Goal: Entertainment & Leisure: Consume media (video, audio)

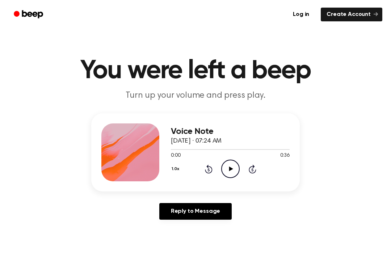
scroll to position [0, 0]
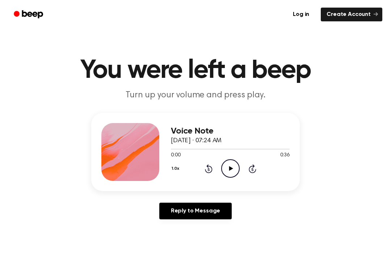
click at [226, 179] on div "Voice Note [DATE] · 07:24 AM 0:00 0:36 Your browser does not support the [objec…" at bounding box center [230, 152] width 119 height 58
click at [228, 171] on icon "Play Audio" at bounding box center [230, 168] width 18 height 18
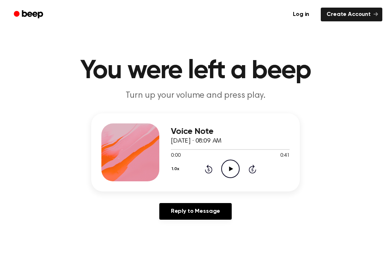
click at [228, 160] on circle at bounding box center [231, 169] width 18 height 18
click at [230, 172] on icon "Pause Audio" at bounding box center [230, 169] width 18 height 18
click at [209, 172] on icon "Rewind 5 seconds" at bounding box center [208, 168] width 8 height 9
click at [209, 174] on div "1.0x Rewind 5 seconds Play Audio Skip 5 seconds" at bounding box center [230, 169] width 119 height 18
click at [231, 164] on icon "Play Audio" at bounding box center [230, 169] width 18 height 18
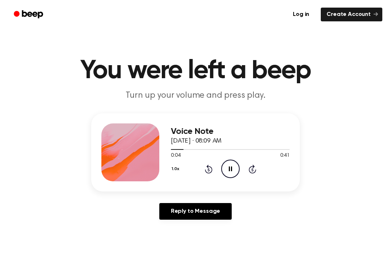
click at [227, 165] on icon "Pause Audio" at bounding box center [230, 169] width 18 height 18
click at [233, 166] on icon "Play Audio" at bounding box center [230, 169] width 18 height 18
click at [230, 171] on icon "Pause Audio" at bounding box center [230, 169] width 18 height 18
click at [232, 169] on icon at bounding box center [231, 168] width 4 height 5
click at [222, 169] on circle at bounding box center [231, 169] width 18 height 18
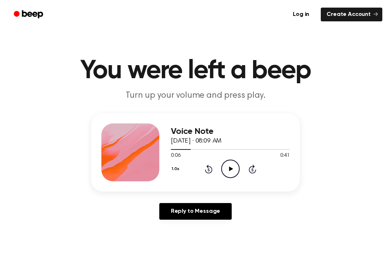
click at [208, 168] on icon at bounding box center [209, 169] width 8 height 9
click at [202, 170] on div "1.0x Rewind 5 seconds Play Audio Skip 5 seconds" at bounding box center [230, 169] width 119 height 18
click at [225, 173] on icon "Play Audio" at bounding box center [230, 169] width 18 height 18
click at [229, 167] on icon at bounding box center [230, 168] width 3 height 5
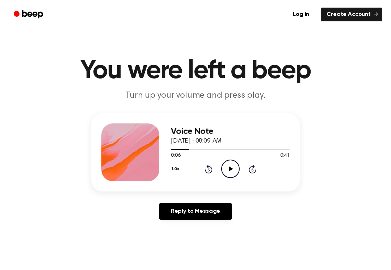
click at [224, 166] on icon "Play Audio" at bounding box center [230, 169] width 18 height 18
click at [232, 169] on icon "Pause Audio" at bounding box center [230, 169] width 18 height 18
click at [226, 170] on icon "Play Audio" at bounding box center [230, 169] width 18 height 18
click at [233, 171] on icon "Pause Audio" at bounding box center [230, 169] width 18 height 18
click at [227, 174] on icon "Play Audio" at bounding box center [230, 169] width 18 height 18
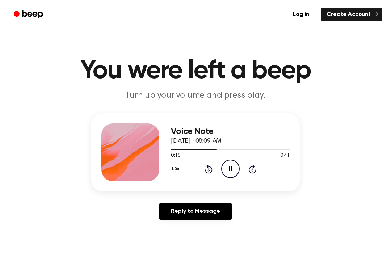
click at [235, 173] on icon "Pause Audio" at bounding box center [230, 169] width 18 height 18
click at [213, 165] on div "1.0x Rewind 5 seconds Play Audio Skip 5 seconds" at bounding box center [230, 169] width 119 height 18
click at [210, 170] on icon "Rewind 5 seconds" at bounding box center [208, 168] width 8 height 9
click at [207, 170] on icon "Rewind 5 seconds" at bounding box center [208, 168] width 8 height 9
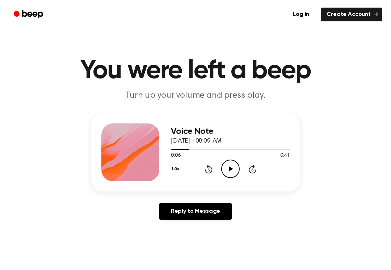
click at [206, 170] on icon "Rewind 5 seconds" at bounding box center [208, 168] width 8 height 9
click at [231, 168] on icon at bounding box center [231, 168] width 4 height 5
click at [231, 166] on icon at bounding box center [230, 168] width 3 height 5
click at [224, 167] on icon "Play Audio" at bounding box center [230, 169] width 18 height 18
click at [232, 165] on icon "Pause Audio" at bounding box center [230, 169] width 18 height 18
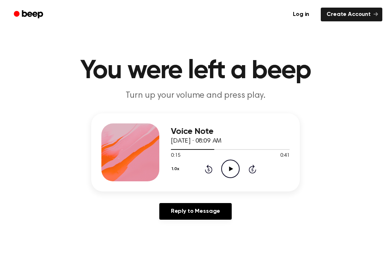
click at [231, 173] on icon "Play Audio" at bounding box center [230, 169] width 18 height 18
click at [237, 164] on icon "Pause Audio" at bounding box center [230, 169] width 18 height 18
click at [236, 172] on icon "Play Audio" at bounding box center [230, 169] width 18 height 18
click at [231, 170] on icon at bounding box center [230, 168] width 3 height 5
click at [210, 170] on icon "Rewind 5 seconds" at bounding box center [208, 168] width 8 height 9
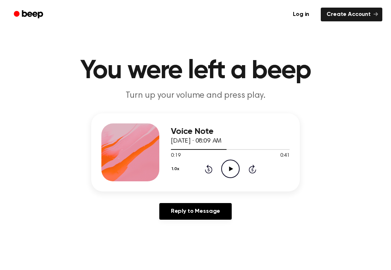
click at [210, 170] on icon "Rewind 5 seconds" at bounding box center [208, 168] width 8 height 9
click at [238, 168] on icon "Play Audio" at bounding box center [230, 169] width 18 height 18
click at [211, 166] on icon "Rewind 5 seconds" at bounding box center [208, 168] width 8 height 9
click at [214, 168] on div "1.0x Rewind 5 seconds Pause Audio Skip 5 seconds" at bounding box center [230, 169] width 119 height 18
click at [210, 173] on icon at bounding box center [209, 169] width 8 height 9
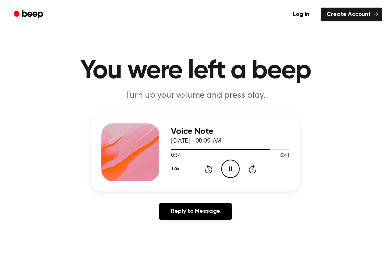
click at [213, 176] on div "1.0x Rewind 5 seconds Pause Audio Skip 5 seconds" at bounding box center [230, 169] width 119 height 18
click at [210, 169] on icon "Rewind 5 seconds" at bounding box center [208, 168] width 8 height 9
click at [207, 173] on icon at bounding box center [209, 169] width 8 height 9
click at [211, 171] on icon "Rewind 5 seconds" at bounding box center [208, 168] width 8 height 9
click at [232, 170] on icon "Pause Audio" at bounding box center [230, 169] width 18 height 18
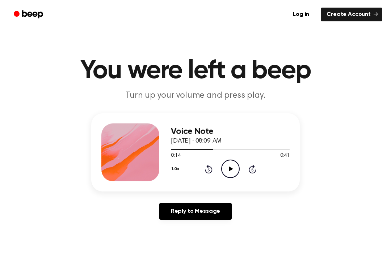
click at [236, 169] on icon "Play Audio" at bounding box center [230, 169] width 18 height 18
click at [229, 169] on icon at bounding box center [230, 168] width 3 height 5
click at [238, 179] on div "Voice Note September 25, 2025 · 08:09 AM 0:20 0:41 Your browser does not suppor…" at bounding box center [230, 152] width 119 height 58
click at [237, 179] on div "Voice Note September 25, 2025 · 08:09 AM 0:20 0:41 Your browser does not suppor…" at bounding box center [230, 152] width 119 height 58
click at [238, 178] on icon "Play Audio" at bounding box center [230, 169] width 18 height 18
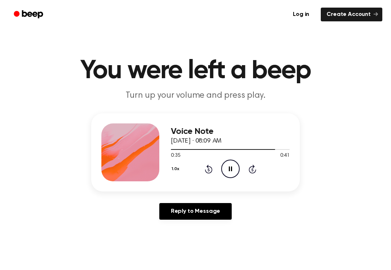
click at [227, 163] on icon "Pause Audio" at bounding box center [230, 169] width 18 height 18
click at [216, 147] on div at bounding box center [230, 149] width 119 height 6
click at [228, 167] on icon "Play Audio" at bounding box center [230, 169] width 18 height 18
click at [254, 173] on icon at bounding box center [253, 169] width 8 height 9
click at [255, 174] on div "1.0x Rewind 5 seconds Pause Audio Skip 5 seconds" at bounding box center [230, 169] width 119 height 18
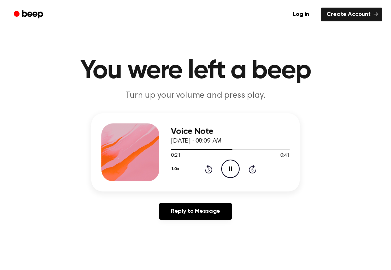
click at [255, 166] on icon "Skip 5 seconds" at bounding box center [252, 168] width 8 height 9
click at [235, 165] on icon "Play Audio" at bounding box center [230, 169] width 18 height 18
